Goal: Communication & Community: Answer question/provide support

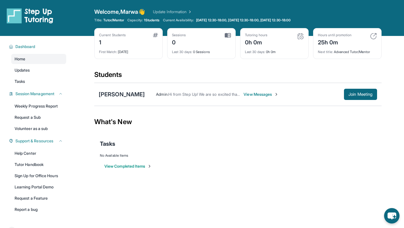
click at [256, 94] on span "View Messages" at bounding box center [261, 94] width 35 height 6
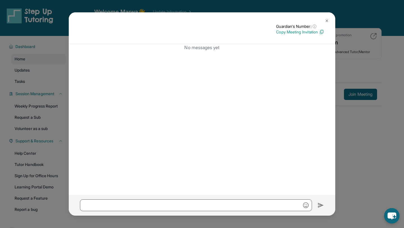
scroll to position [36, 0]
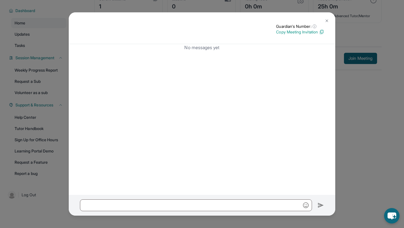
click at [326, 19] on img at bounding box center [327, 21] width 4 height 4
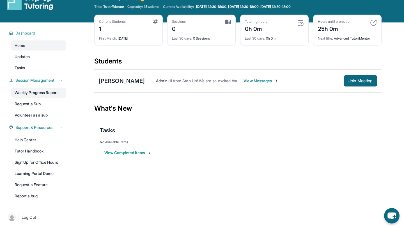
scroll to position [0, 0]
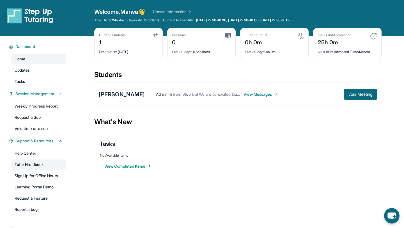
click at [30, 166] on link "Tutor Handbook" at bounding box center [38, 164] width 55 height 10
click at [121, 92] on div "[PERSON_NAME]" at bounding box center [122, 94] width 46 height 8
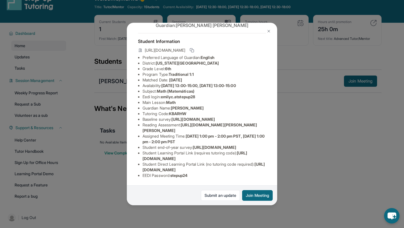
scroll to position [36, 0]
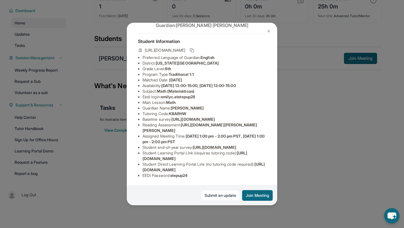
click at [314, 138] on div "[PERSON_NAME] Guardian: [PERSON_NAME] Student Information [URL][DOMAIN_NAME] Pr…" at bounding box center [202, 114] width 404 height 228
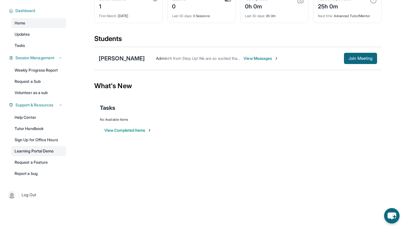
scroll to position [0, 0]
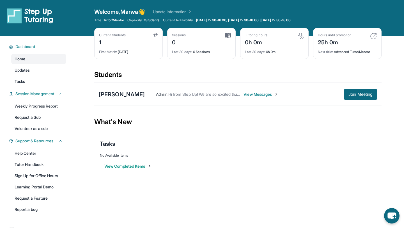
click at [123, 95] on div "[PERSON_NAME]" at bounding box center [122, 94] width 46 height 8
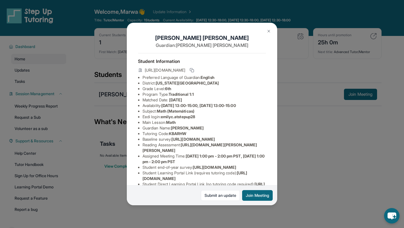
scroll to position [65, 0]
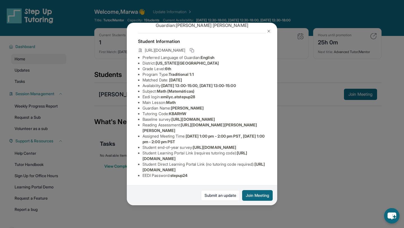
drag, startPoint x: 143, startPoint y: 80, endPoint x: 201, endPoint y: 78, distance: 58.4
click at [201, 117] on span "[URL][DOMAIN_NAME]" at bounding box center [192, 119] width 43 height 5
drag, startPoint x: 142, startPoint y: 80, endPoint x: 251, endPoint y: 90, distance: 109.4
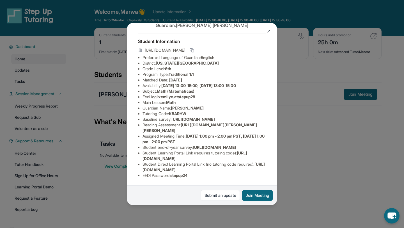
click at [251, 90] on div "[PERSON_NAME] Guardian: [PERSON_NAME] Student Information [URL][DOMAIN_NAME] Pr…" at bounding box center [202, 114] width 150 height 182
copy span "[URL][DOMAIN_NAME]"
click at [172, 122] on li "Reading Assessment : [URL][DOMAIN_NAME][PERSON_NAME][PERSON_NAME]" at bounding box center [204, 127] width 123 height 11
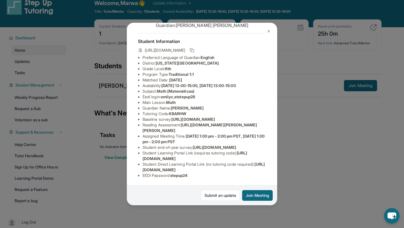
scroll to position [10, 0]
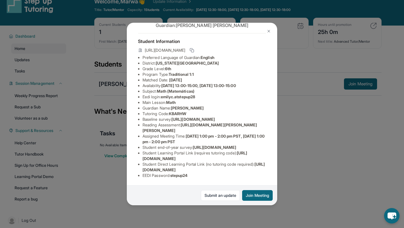
drag, startPoint x: 241, startPoint y: 157, endPoint x: 138, endPoint y: 158, distance: 103.3
click at [138, 158] on ul "Preferred Language of Guardian: English District: [US_STATE][GEOGRAPHIC_DATA] P…" at bounding box center [202, 116] width 128 height 123
click at [169, 164] on li "Student Direct Learning Portal Link (no tutoring code required) : [URL][DOMAIN_…" at bounding box center [204, 166] width 123 height 11
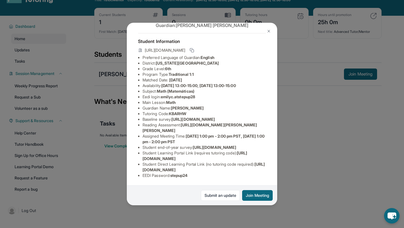
click at [143, 168] on span "[URL][DOMAIN_NAME]" at bounding box center [204, 167] width 122 height 10
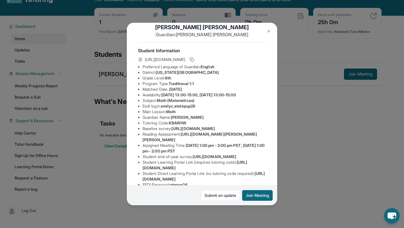
scroll to position [11, 0]
click at [194, 58] on icon at bounding box center [192, 59] width 4 height 4
click at [269, 29] on img at bounding box center [269, 31] width 4 height 4
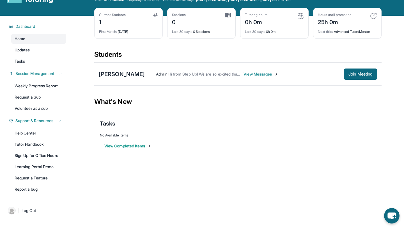
scroll to position [0, 0]
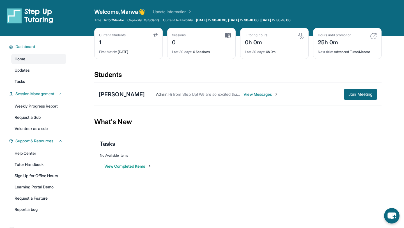
click at [127, 164] on button "View Completed Items" at bounding box center [127, 166] width 47 height 6
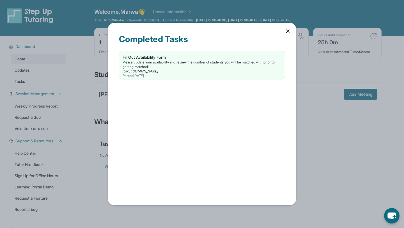
click at [284, 31] on div "Completed Tasks Fill Out Availability Form Please update your availability and …" at bounding box center [202, 114] width 189 height 182
click at [281, 34] on div "Completed Tasks" at bounding box center [202, 42] width 166 height 17
click at [283, 34] on div "Completed Tasks" at bounding box center [202, 42] width 166 height 17
click at [287, 33] on icon at bounding box center [288, 31] width 3 height 3
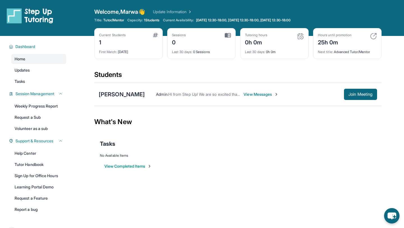
click at [249, 92] on span "View Messages" at bounding box center [261, 94] width 35 height 6
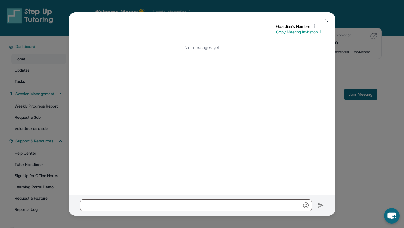
scroll to position [36, 0]
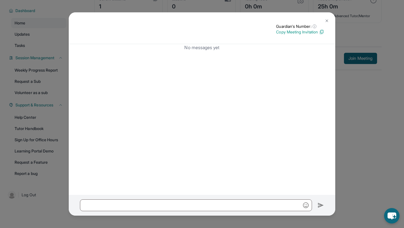
click at [321, 31] on img at bounding box center [321, 31] width 5 height 5
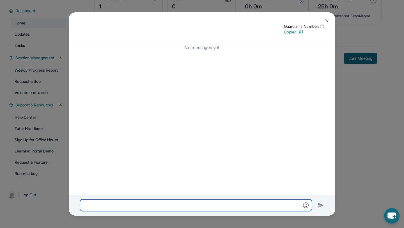
click at [141, 201] on input "text" at bounding box center [196, 205] width 232 height 12
paste input "**********"
type input "**********"
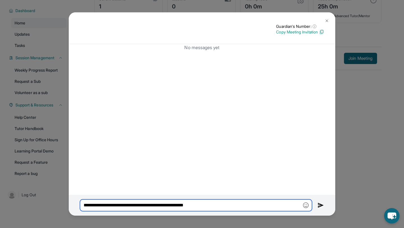
drag, startPoint x: 228, startPoint y: 205, endPoint x: 64, endPoint y: 206, distance: 163.9
click at [64, 206] on div "**********" at bounding box center [202, 114] width 404 height 228
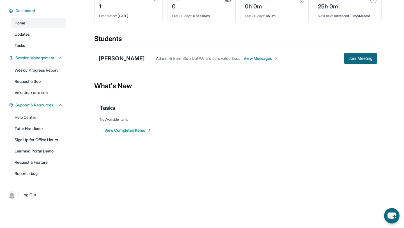
click at [258, 58] on span "View Messages" at bounding box center [261, 59] width 35 height 6
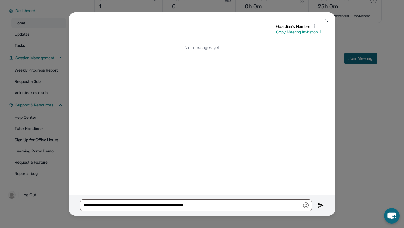
click at [320, 204] on img at bounding box center [321, 205] width 6 height 7
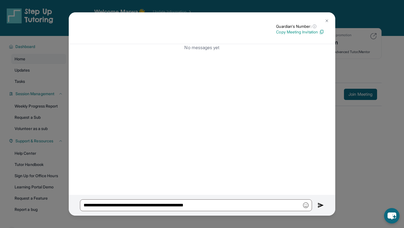
click at [325, 19] on img at bounding box center [327, 21] width 4 height 4
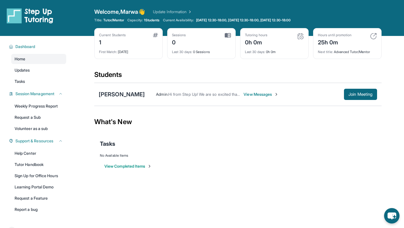
click at [301, 37] on img at bounding box center [300, 36] width 7 height 7
click at [230, 35] on img at bounding box center [228, 35] width 6 height 5
click at [157, 34] on img at bounding box center [155, 35] width 5 height 4
click at [273, 95] on span "View Messages" at bounding box center [261, 94] width 35 height 6
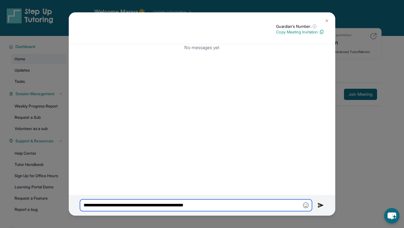
click at [231, 204] on input "**********" at bounding box center [196, 205] width 232 height 12
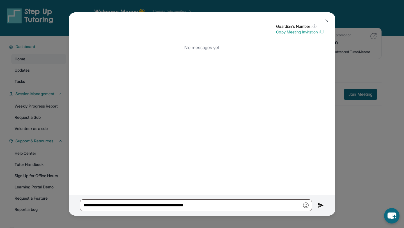
click at [319, 206] on img at bounding box center [321, 205] width 6 height 7
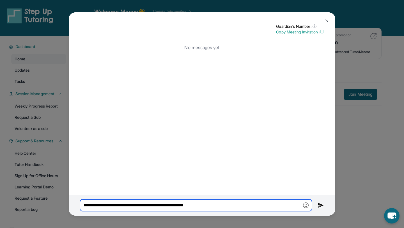
click at [258, 208] on input "**********" at bounding box center [196, 205] width 232 height 12
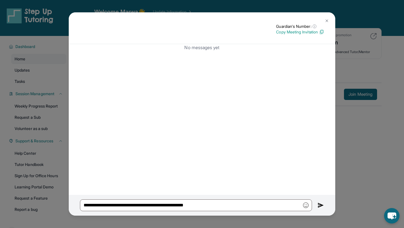
click at [329, 20] on button at bounding box center [326, 20] width 11 height 11
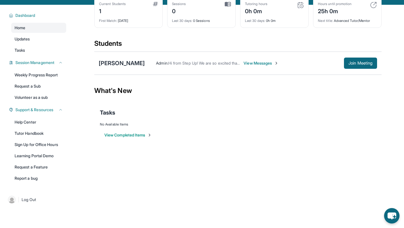
scroll to position [36, 0]
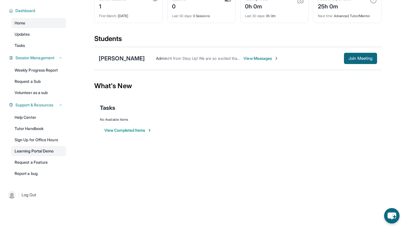
click at [49, 151] on link "Learning Portal Demo" at bounding box center [38, 151] width 55 height 10
click at [27, 129] on link "Tutor Handbook" at bounding box center [38, 128] width 55 height 10
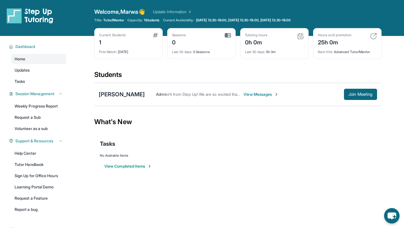
scroll to position [0, 0]
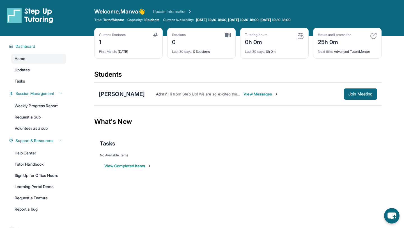
click at [137, 92] on div "[PERSON_NAME]" at bounding box center [122, 94] width 46 height 8
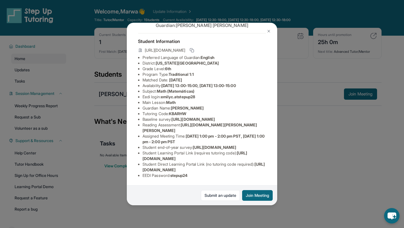
scroll to position [0, 0]
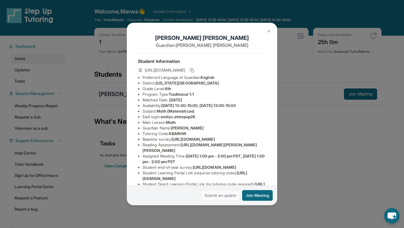
click at [228, 191] on link "Submit an update" at bounding box center [220, 195] width 39 height 11
click at [269, 32] on img at bounding box center [269, 31] width 4 height 4
